Goal: Task Accomplishment & Management: Use online tool/utility

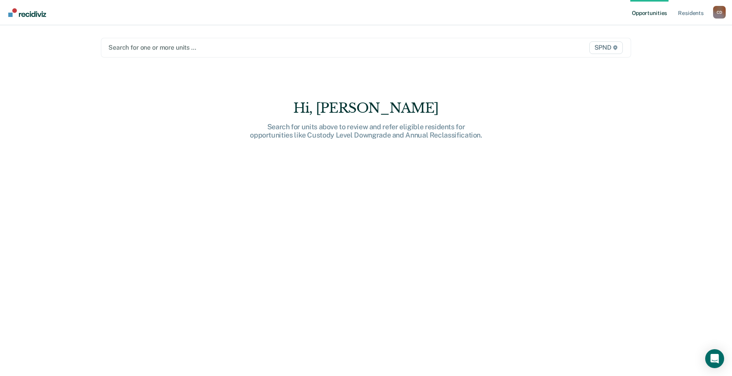
drag, startPoint x: 241, startPoint y: 201, endPoint x: 241, endPoint y: 206, distance: 5.1
click at [241, 202] on div "Hi, [PERSON_NAME]. Search for units above to review and refer eligible resident…" at bounding box center [366, 244] width 530 height 288
click at [650, 13] on link "Opportunities" at bounding box center [649, 12] width 38 height 25
click at [174, 112] on div "Hi, [PERSON_NAME]. Search for units above to review and refer eligible resident…" at bounding box center [366, 244] width 530 height 288
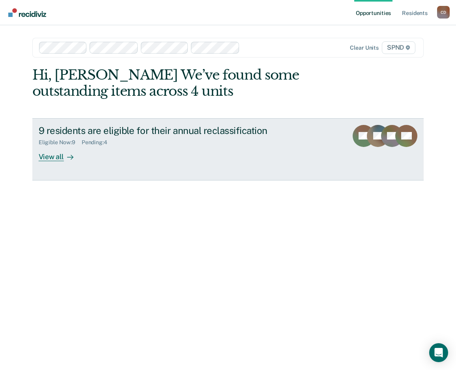
click at [58, 158] on div "View all" at bounding box center [61, 153] width 44 height 15
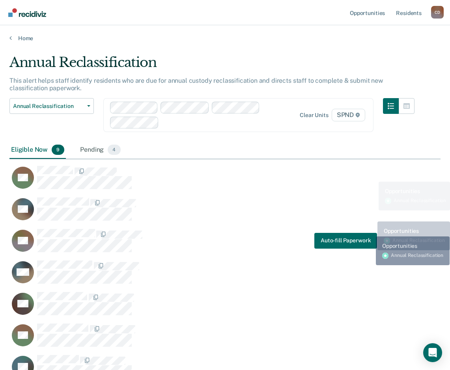
click at [369, 231] on div "BR Auto-fill Paperwork" at bounding box center [192, 241] width 367 height 24
